Goal: Find specific page/section: Find specific page/section

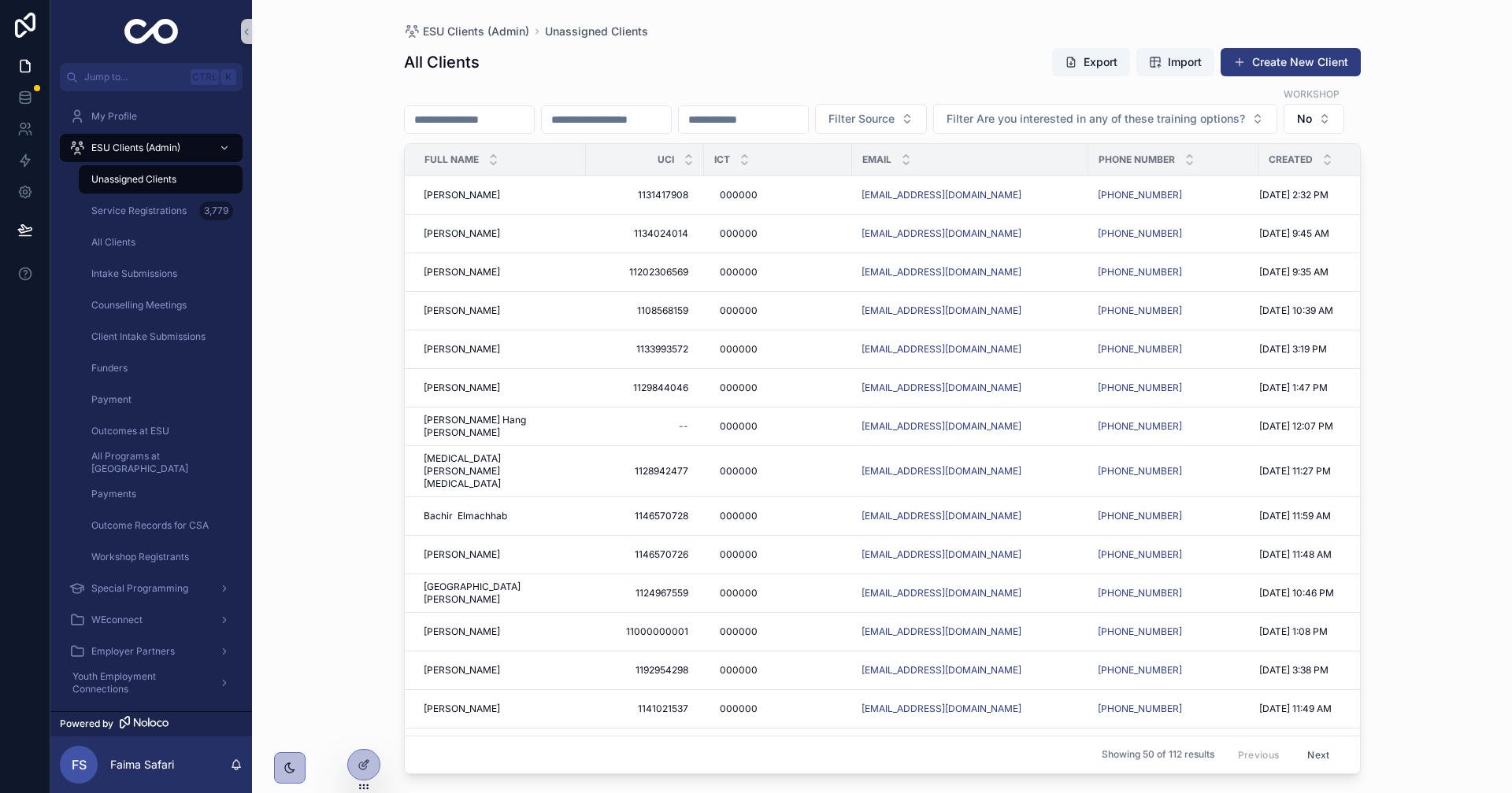
click at [318, 643] on div "ESU Clients (Admin) Unassigned Clients All Clients Export Import Create New Cli…" at bounding box center [882, 396] width 1260 height 793
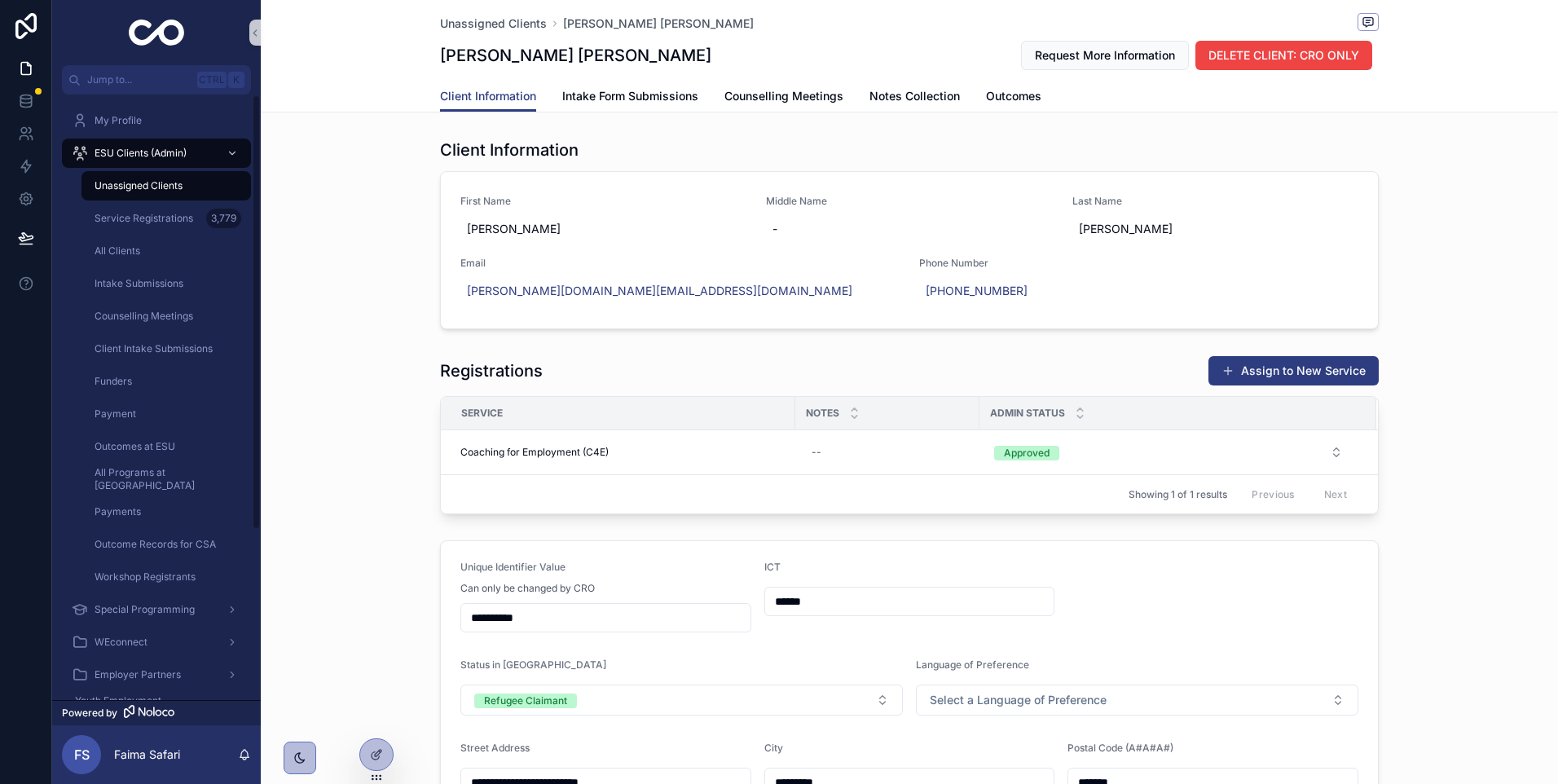
scroll to position [896, 0]
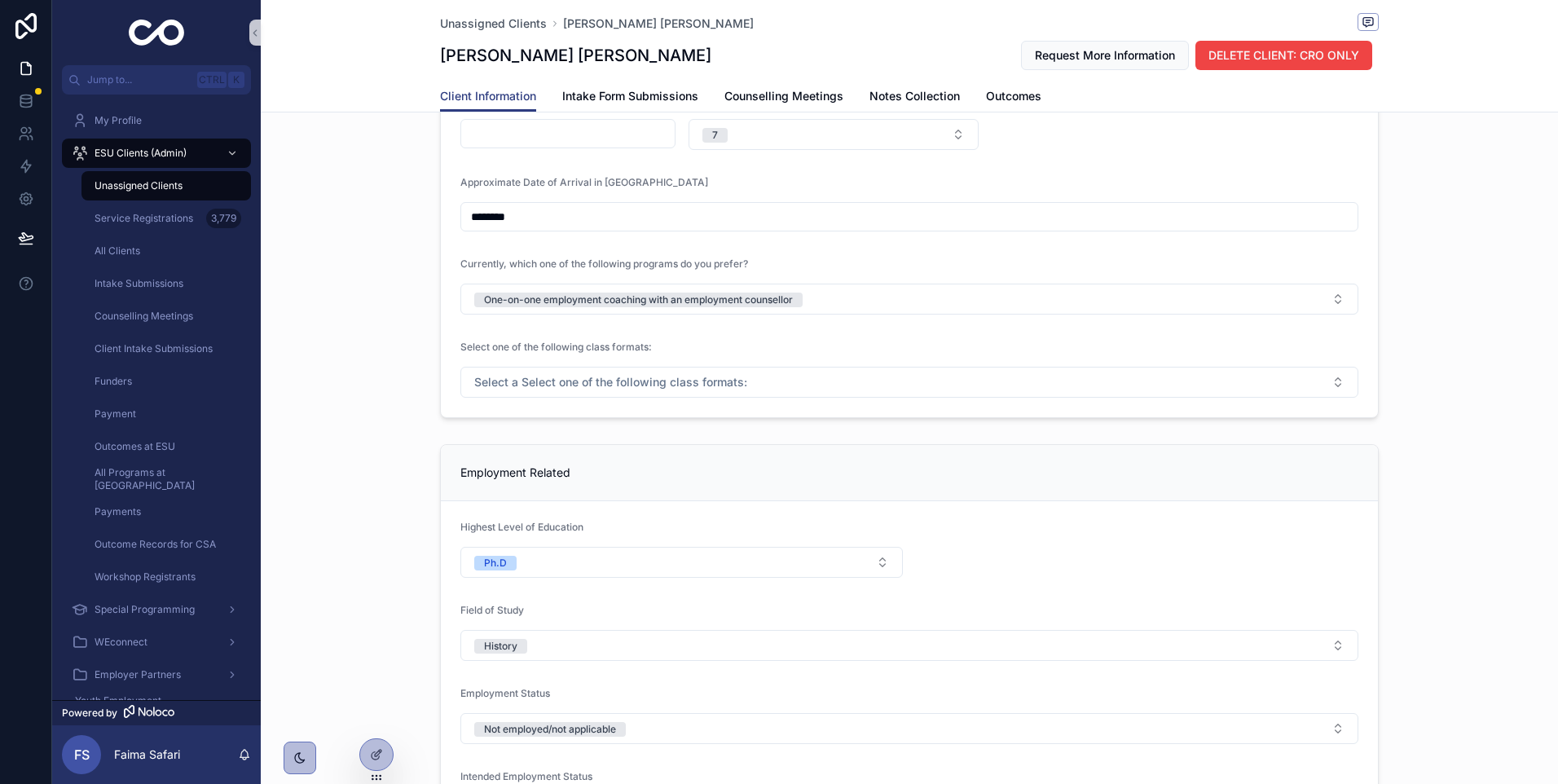
click at [461, 419] on div "**********" at bounding box center [910, 31] width 1298 height 787
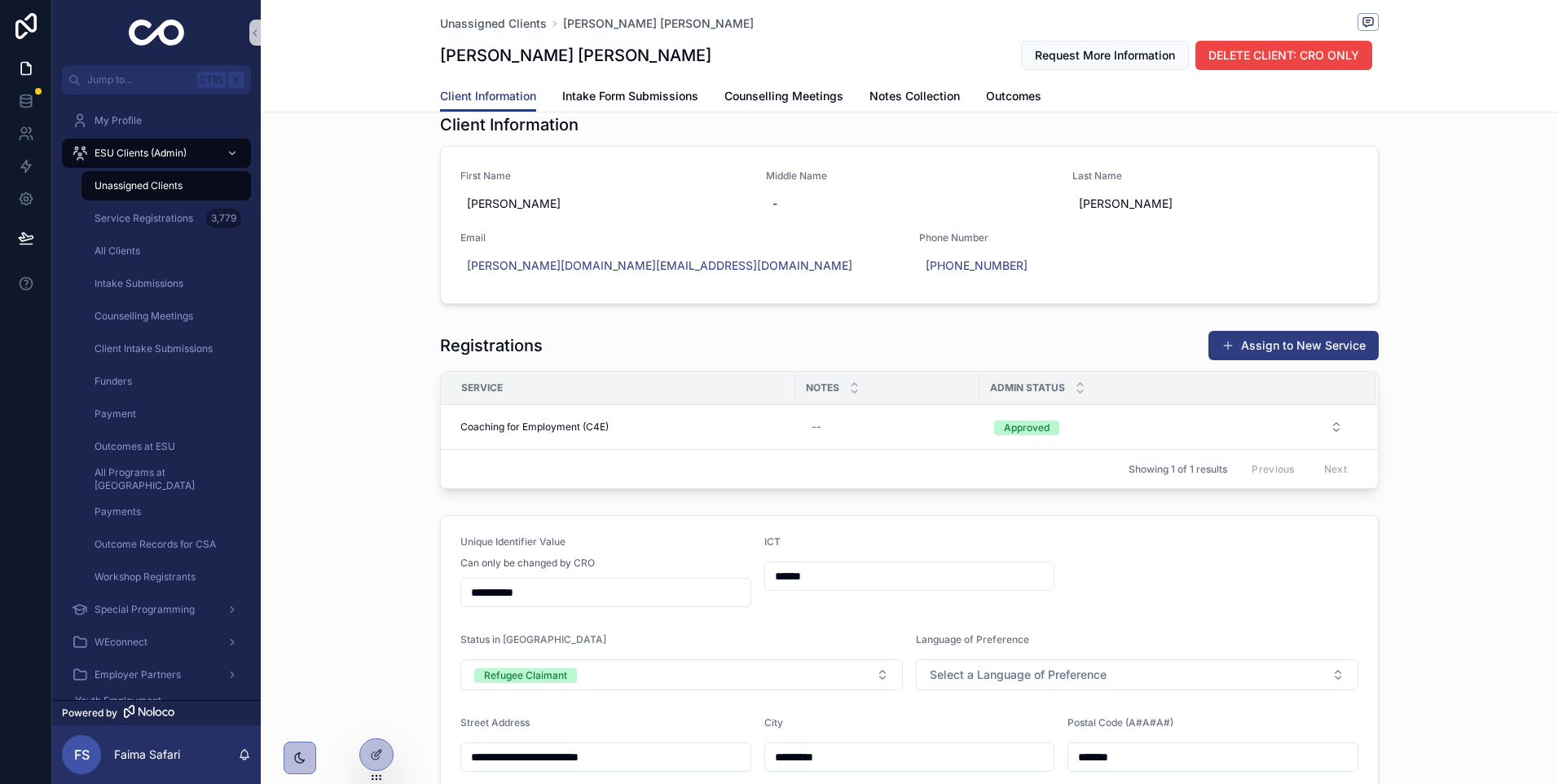
scroll to position [0, 0]
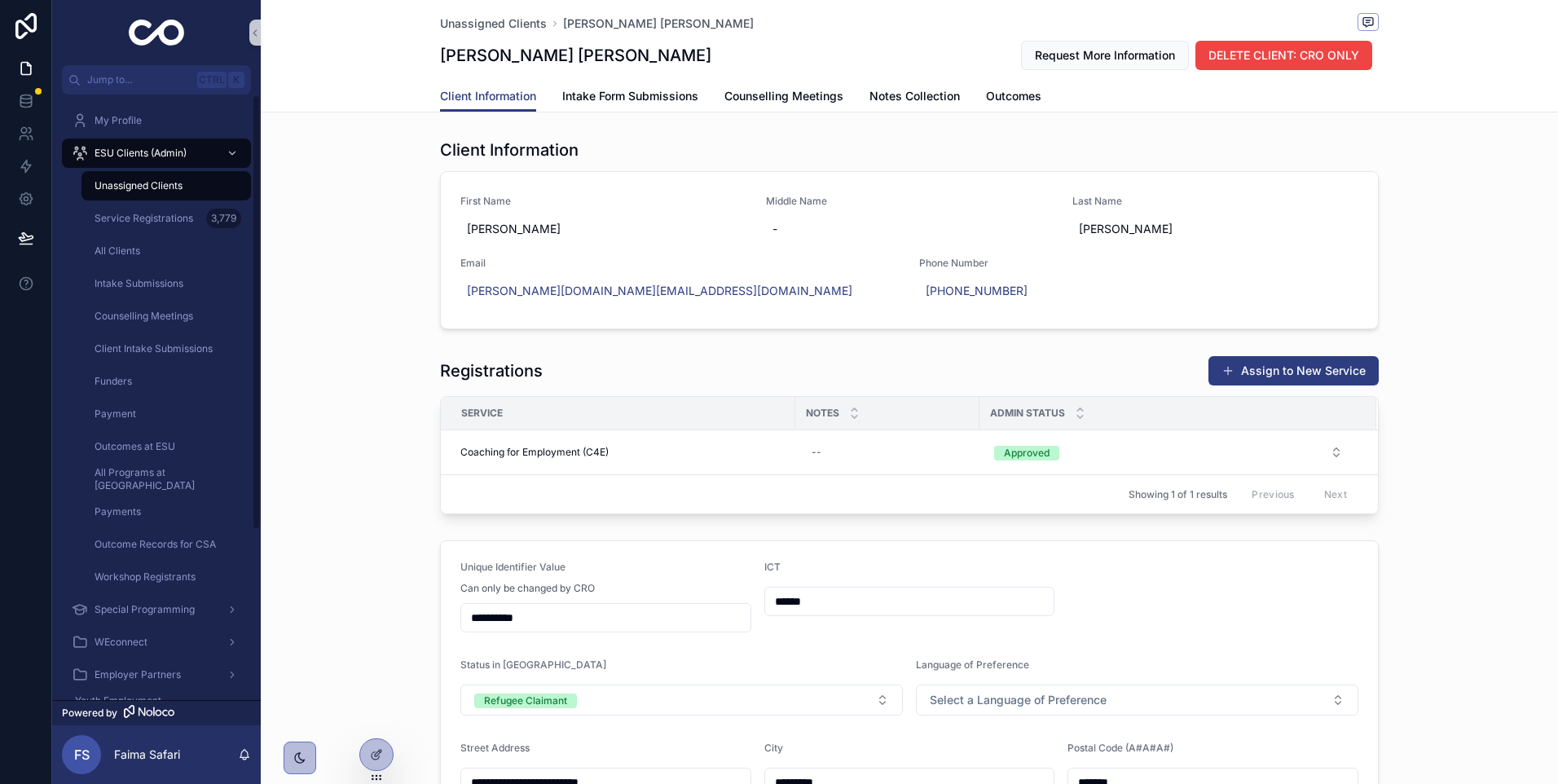
click at [154, 190] on span "Unassigned Clients" at bounding box center [139, 185] width 88 height 13
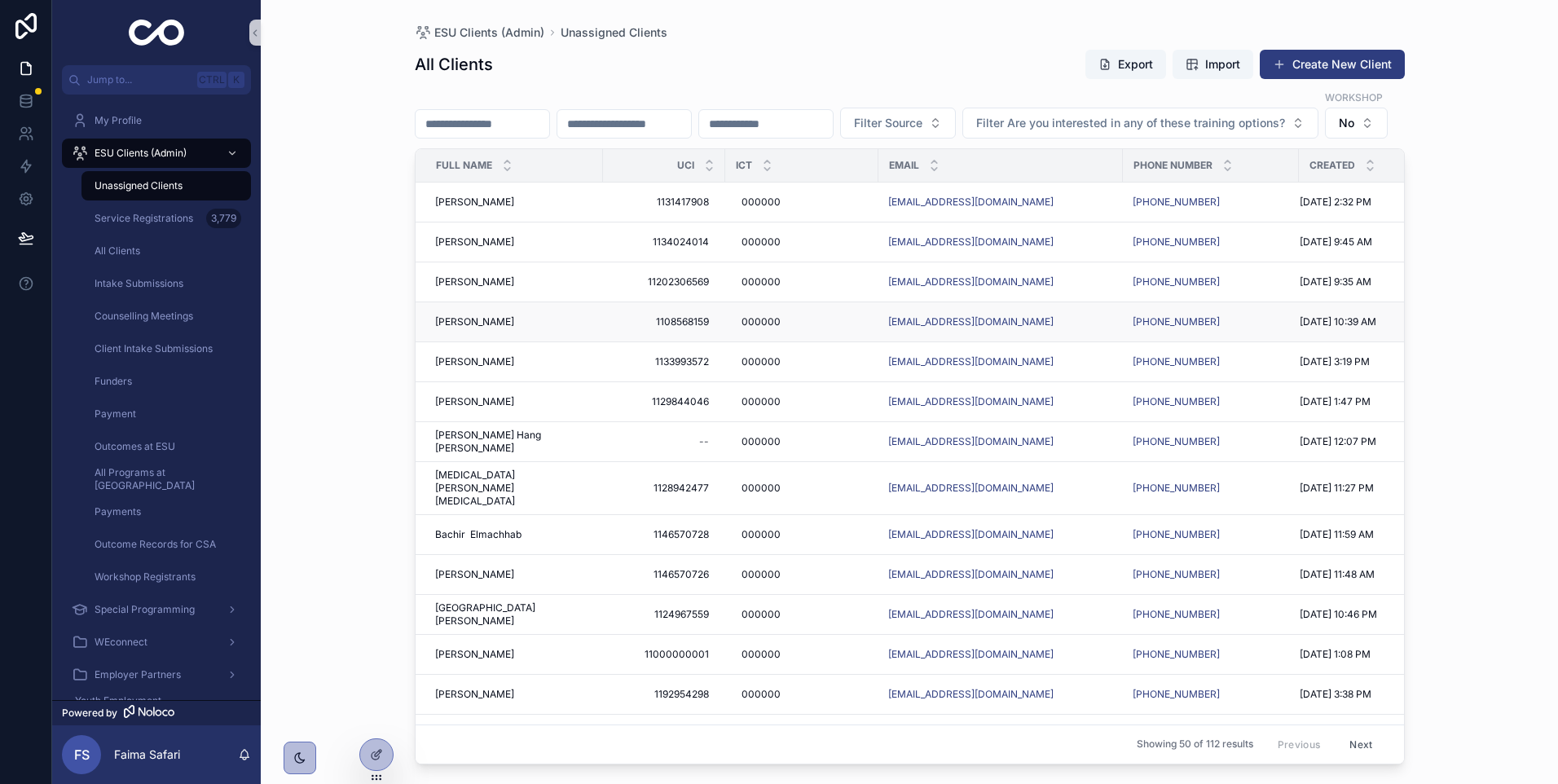
click at [450, 329] on span "[PERSON_NAME]" at bounding box center [475, 321] width 79 height 13
